Goal: Communication & Community: Participate in discussion

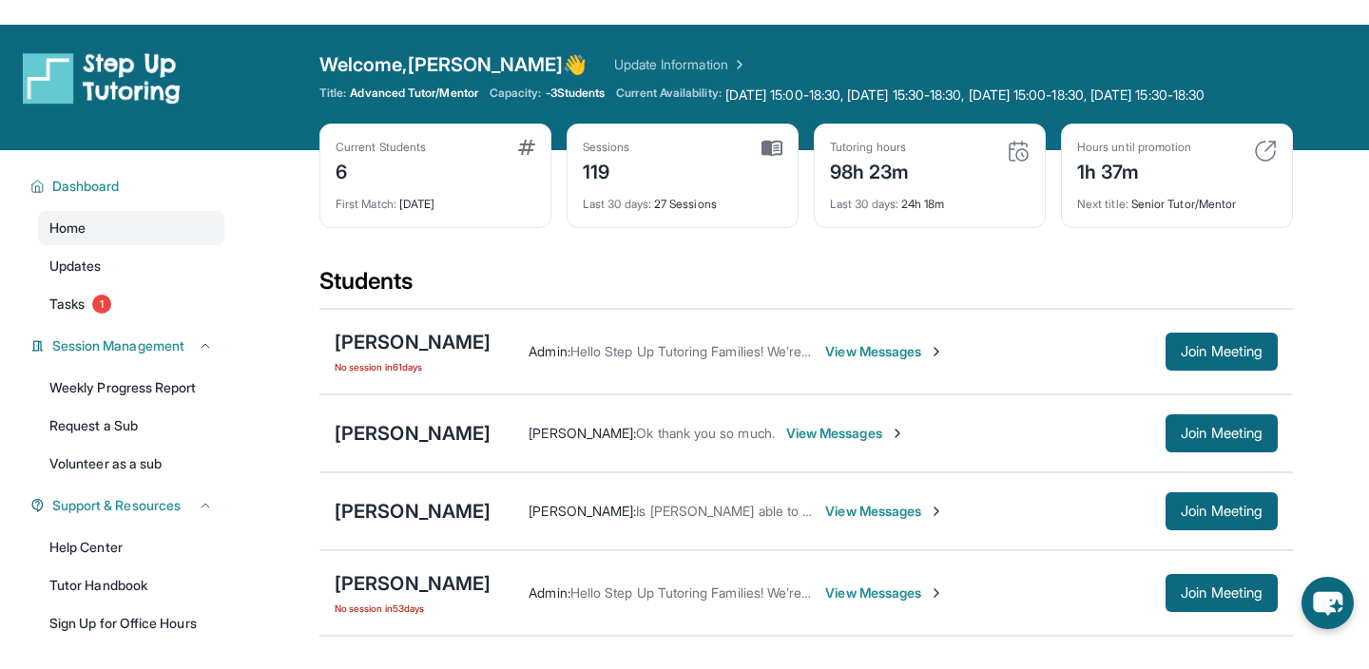
scroll to position [221, 0]
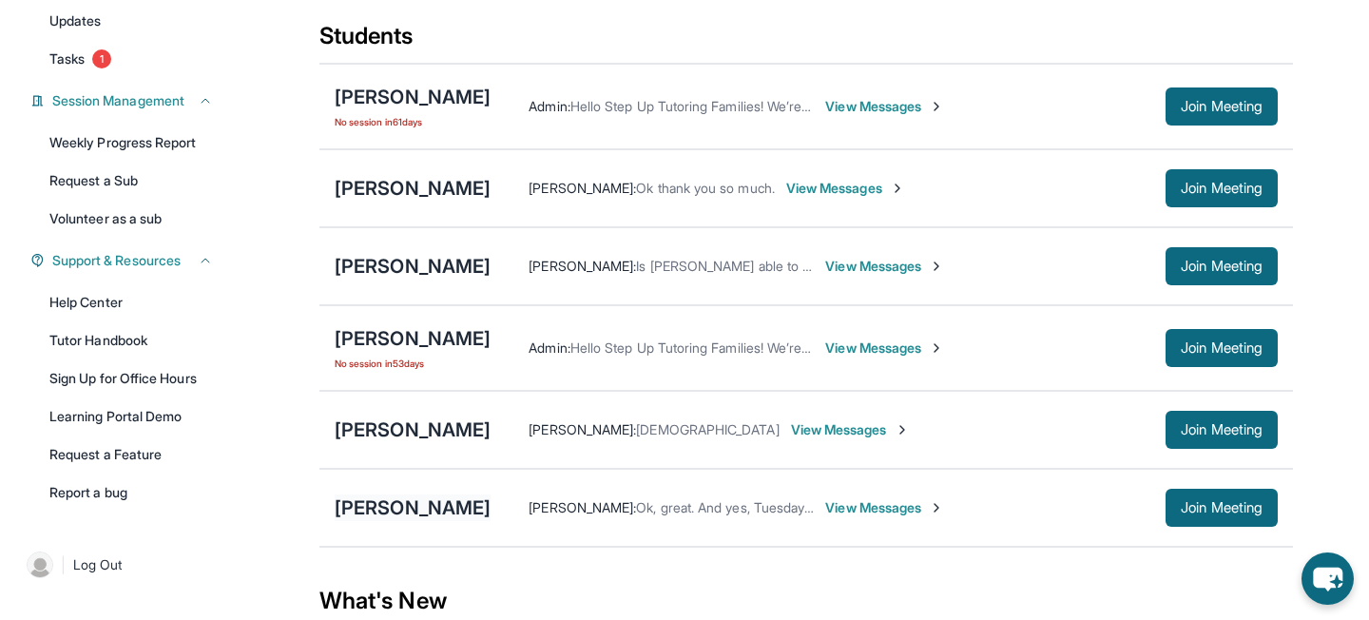
click at [434, 521] on div "[PERSON_NAME]" at bounding box center [413, 507] width 156 height 27
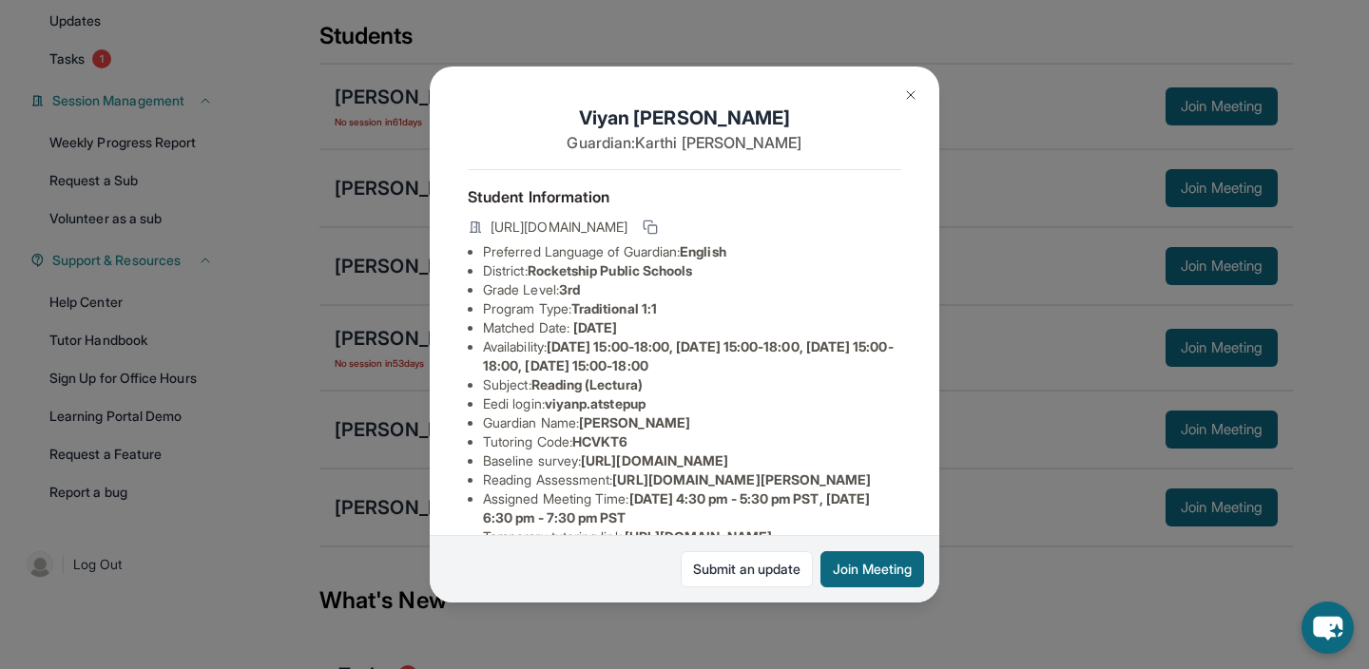
click at [910, 93] on img at bounding box center [910, 94] width 15 height 15
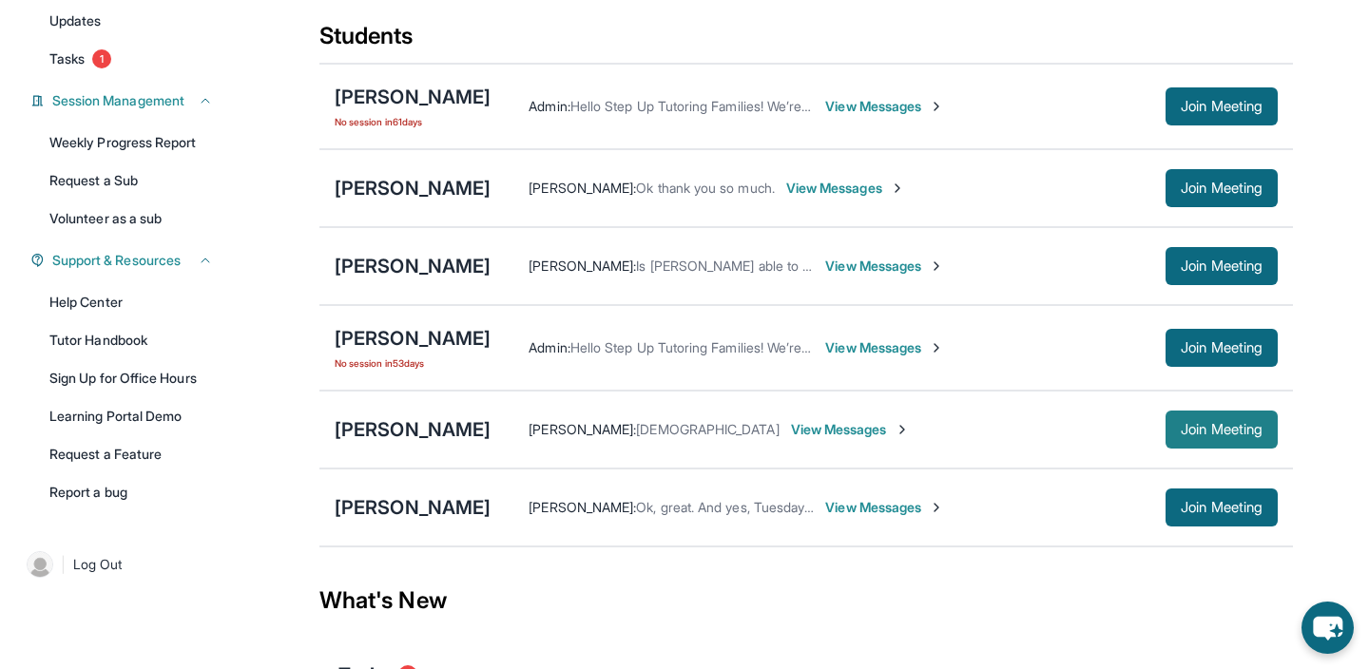
click at [1181, 435] on span "Join Meeting" at bounding box center [1222, 429] width 82 height 11
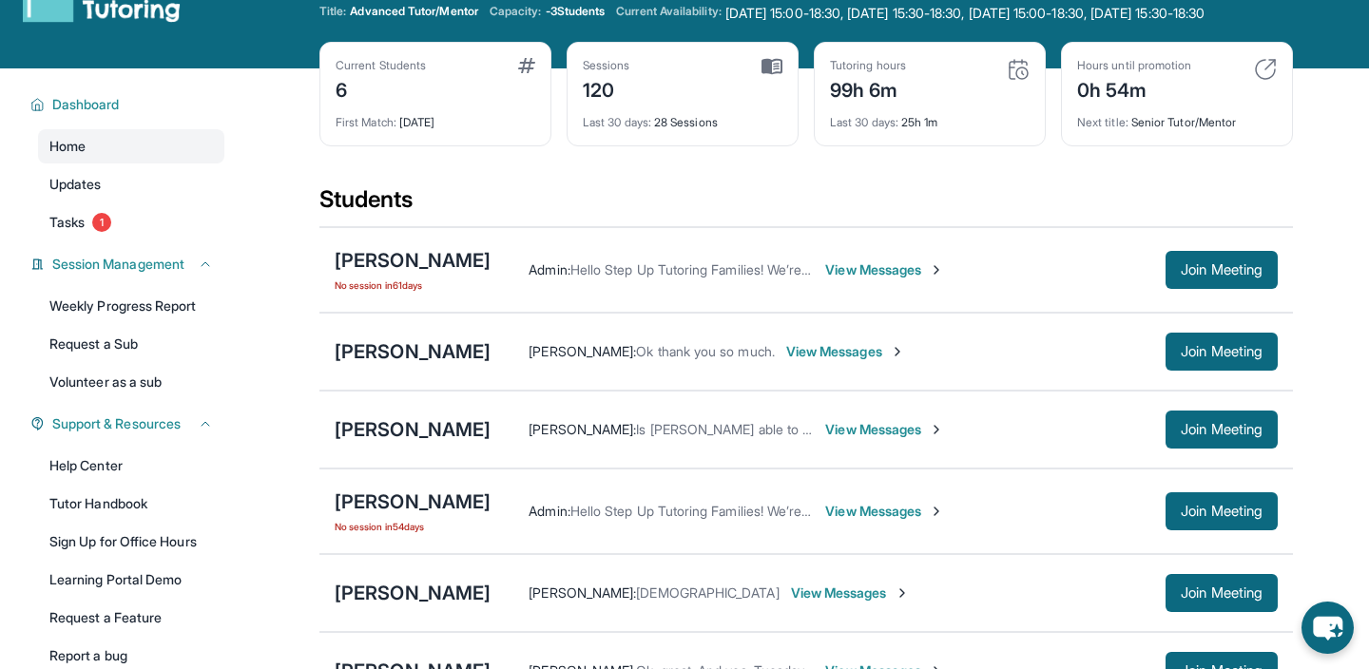
scroll to position [0, 0]
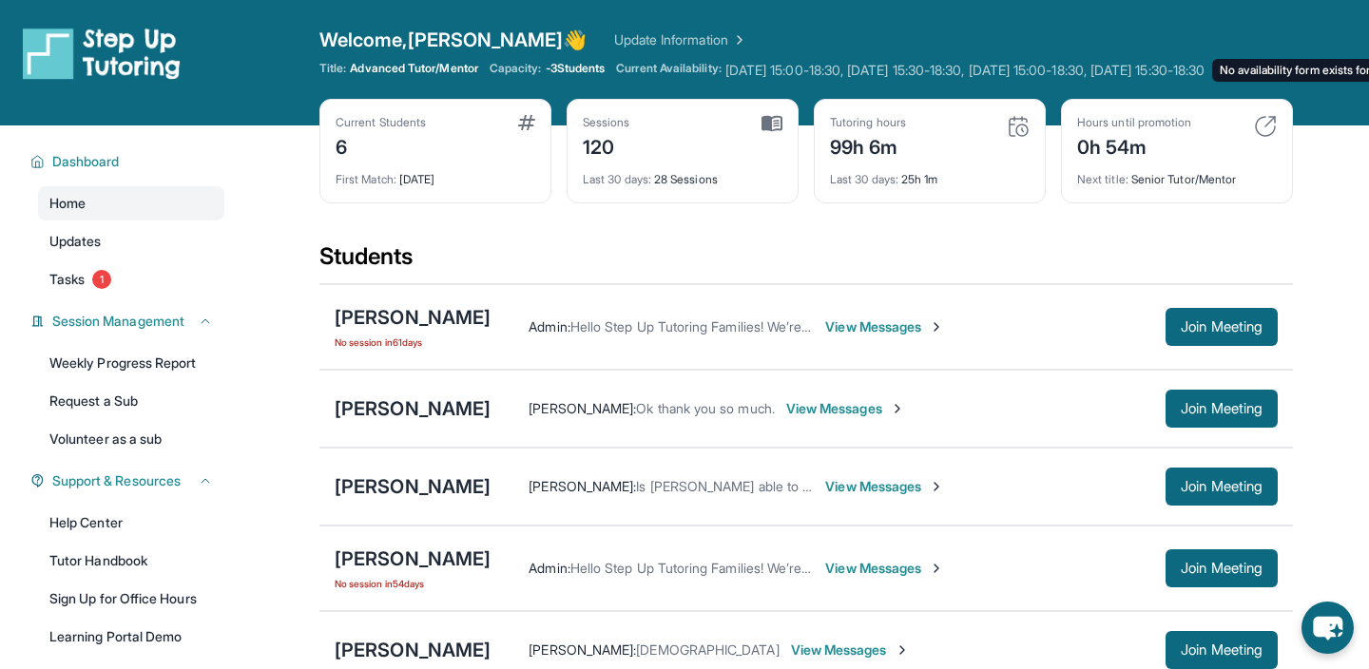
click at [747, 66] on span "Monday 15:00-18:30, Tuesday 15:30-18:30, Wednesday 15:00-18:30, Thursday 15:30-…" at bounding box center [964, 70] width 479 height 19
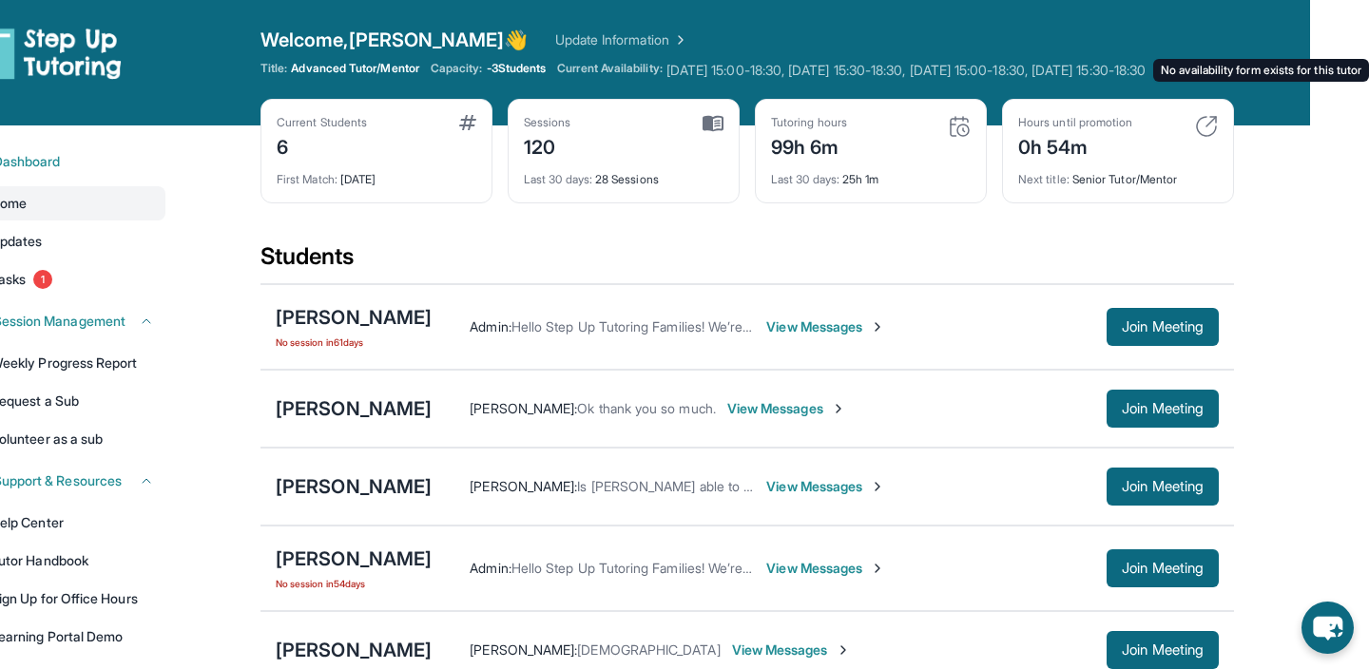
scroll to position [0, 159]
click at [669, 35] on img at bounding box center [678, 39] width 19 height 19
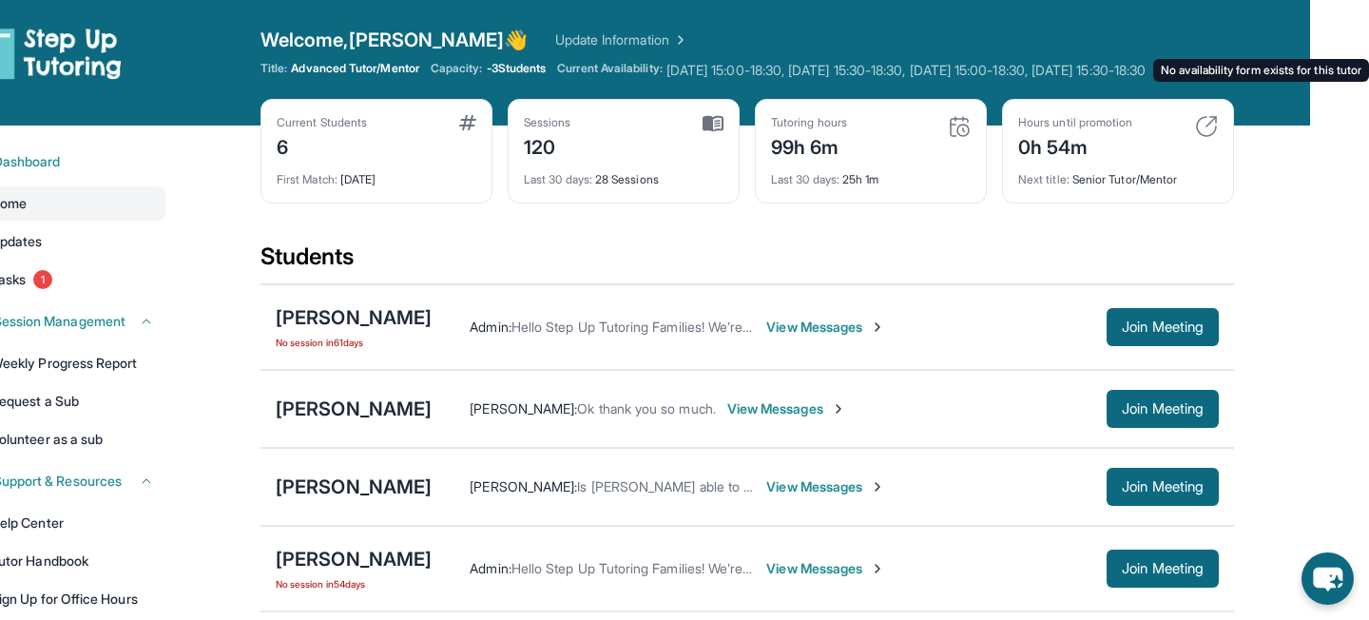
click at [666, 75] on span "Monday 15:00-18:30, Tuesday 15:30-18:30, Wednesday 15:00-18:30, Thursday 15:30-…" at bounding box center [905, 70] width 479 height 19
click at [555, 37] on link "Update Information" at bounding box center [621, 39] width 133 height 19
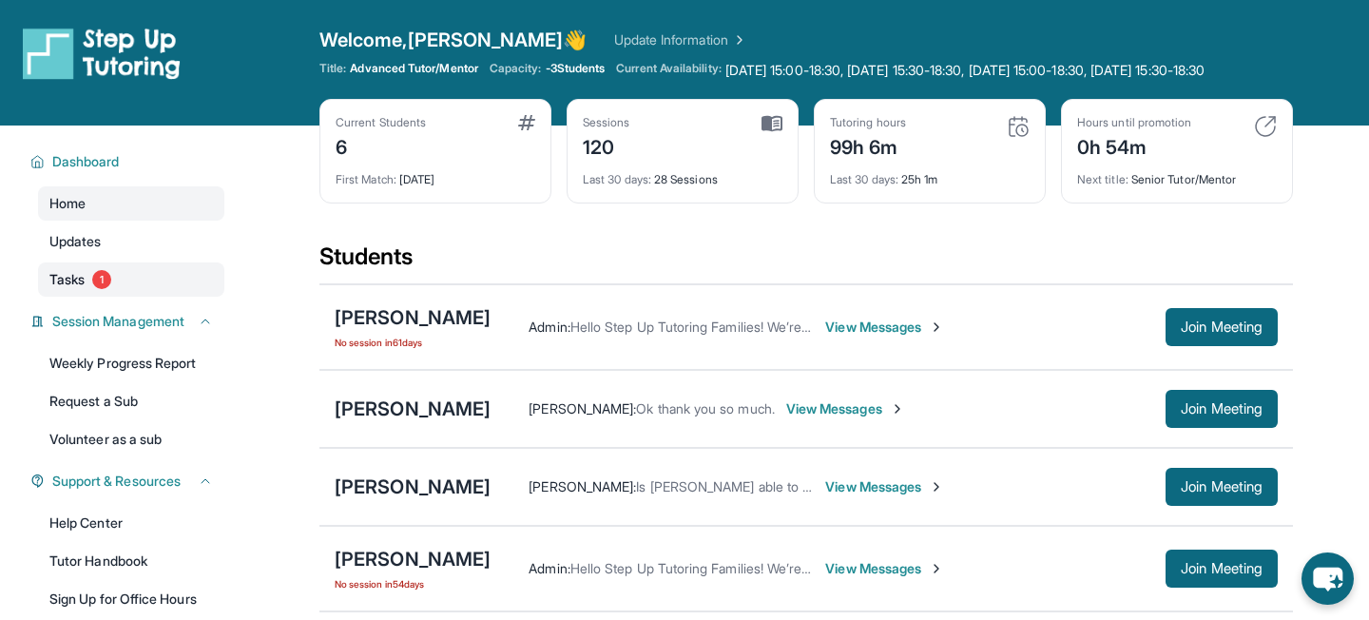
scroll to position [26, 0]
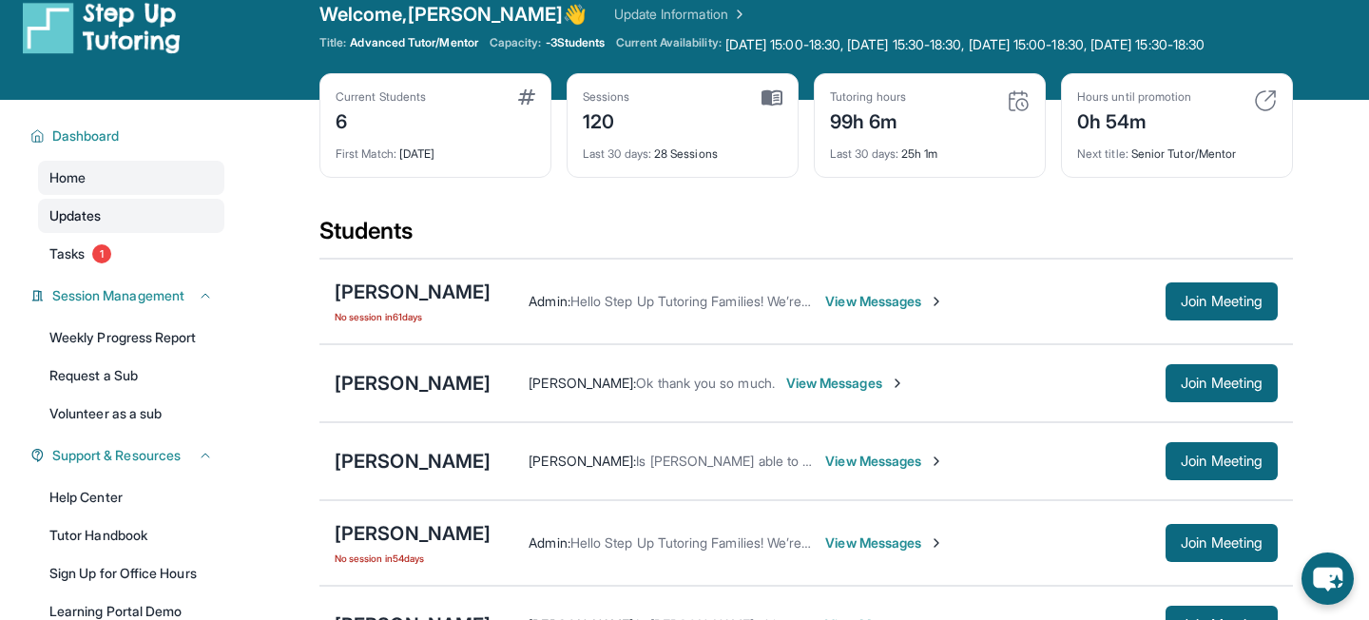
click at [166, 233] on link "Updates" at bounding box center [131, 216] width 186 height 34
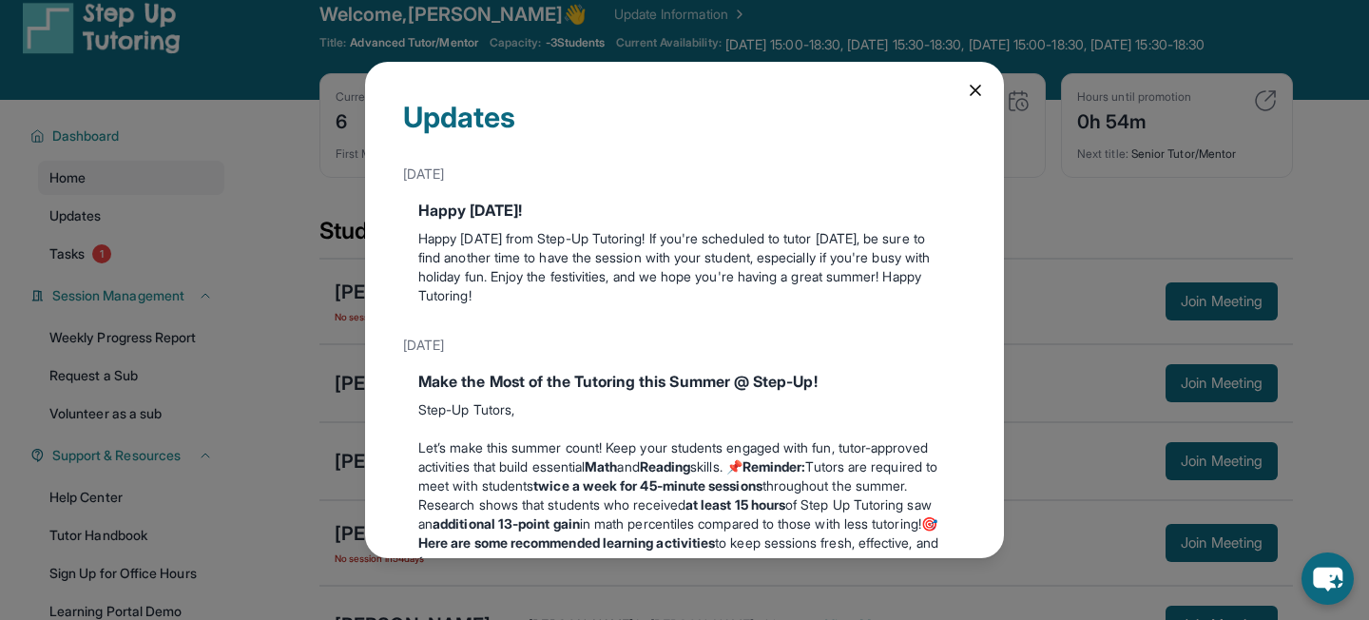
click at [978, 102] on div "Updates July 4th Happy 4th of July! Happy Independence Day from Step-Up Tutorin…" at bounding box center [684, 310] width 639 height 496
click at [965, 89] on div "Updates July 4th Happy 4th of July! Happy Independence Day from Step-Up Tutorin…" at bounding box center [684, 310] width 639 height 496
click at [972, 88] on icon at bounding box center [975, 90] width 19 height 19
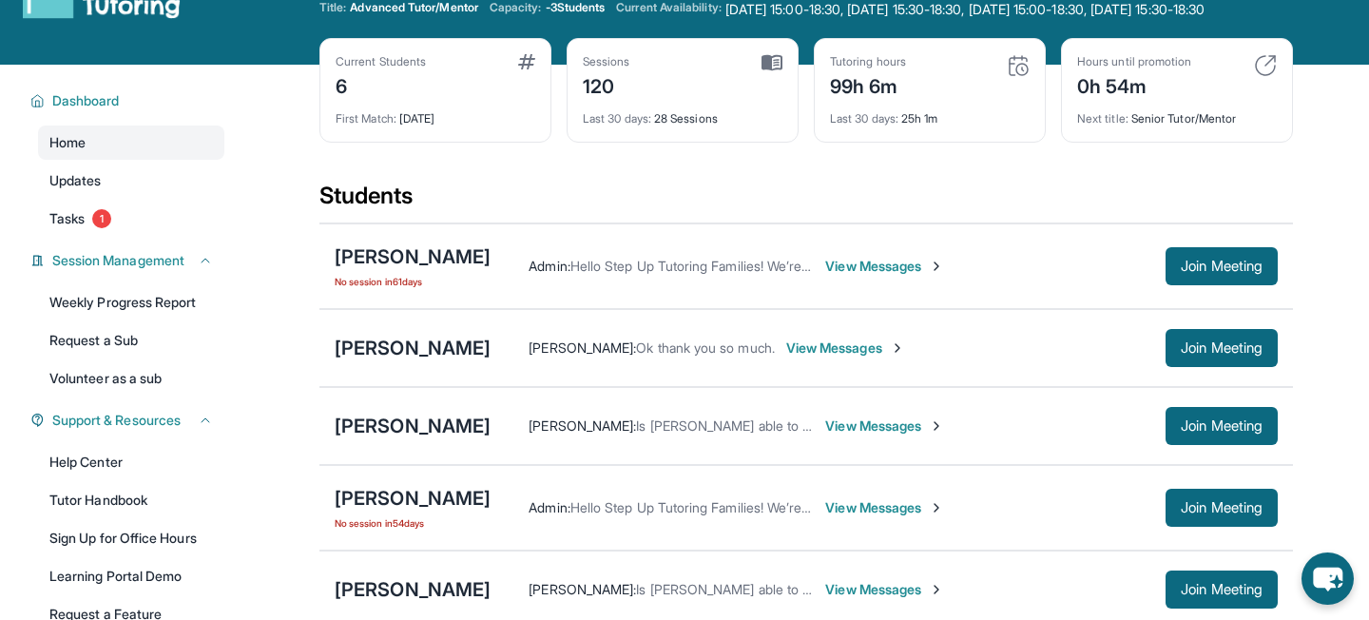
scroll to position [0, 0]
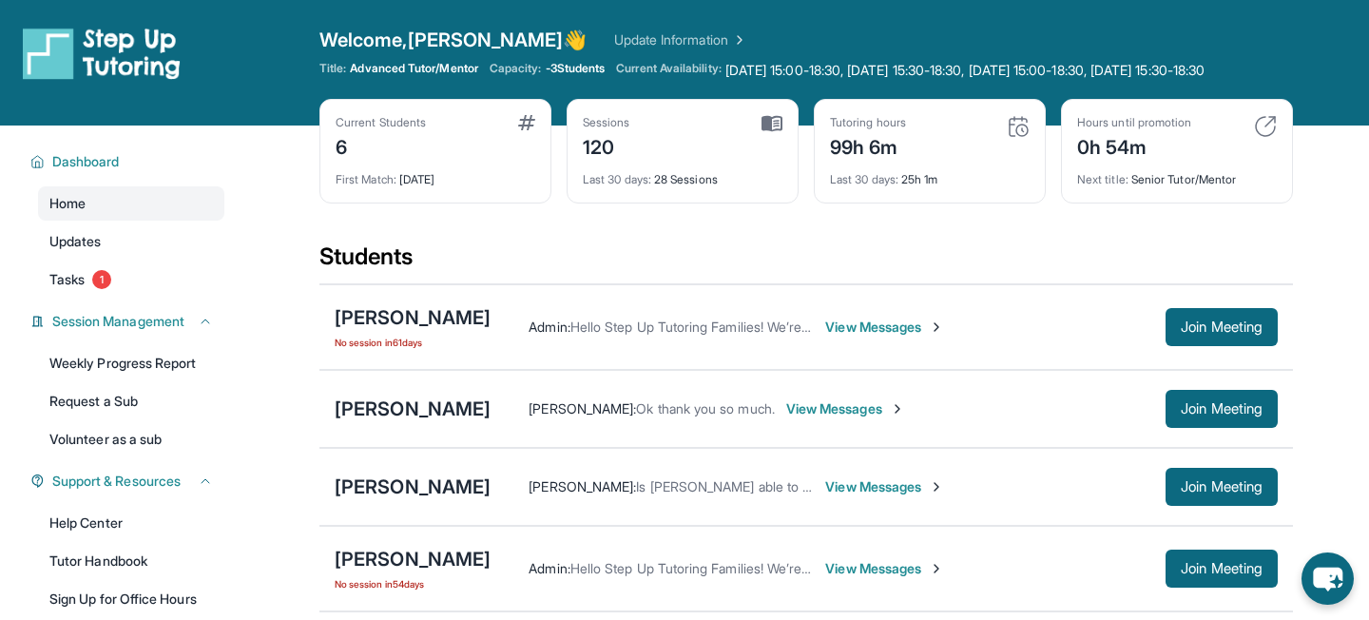
click at [728, 46] on img at bounding box center [737, 39] width 19 height 19
